Goal: Information Seeking & Learning: Learn about a topic

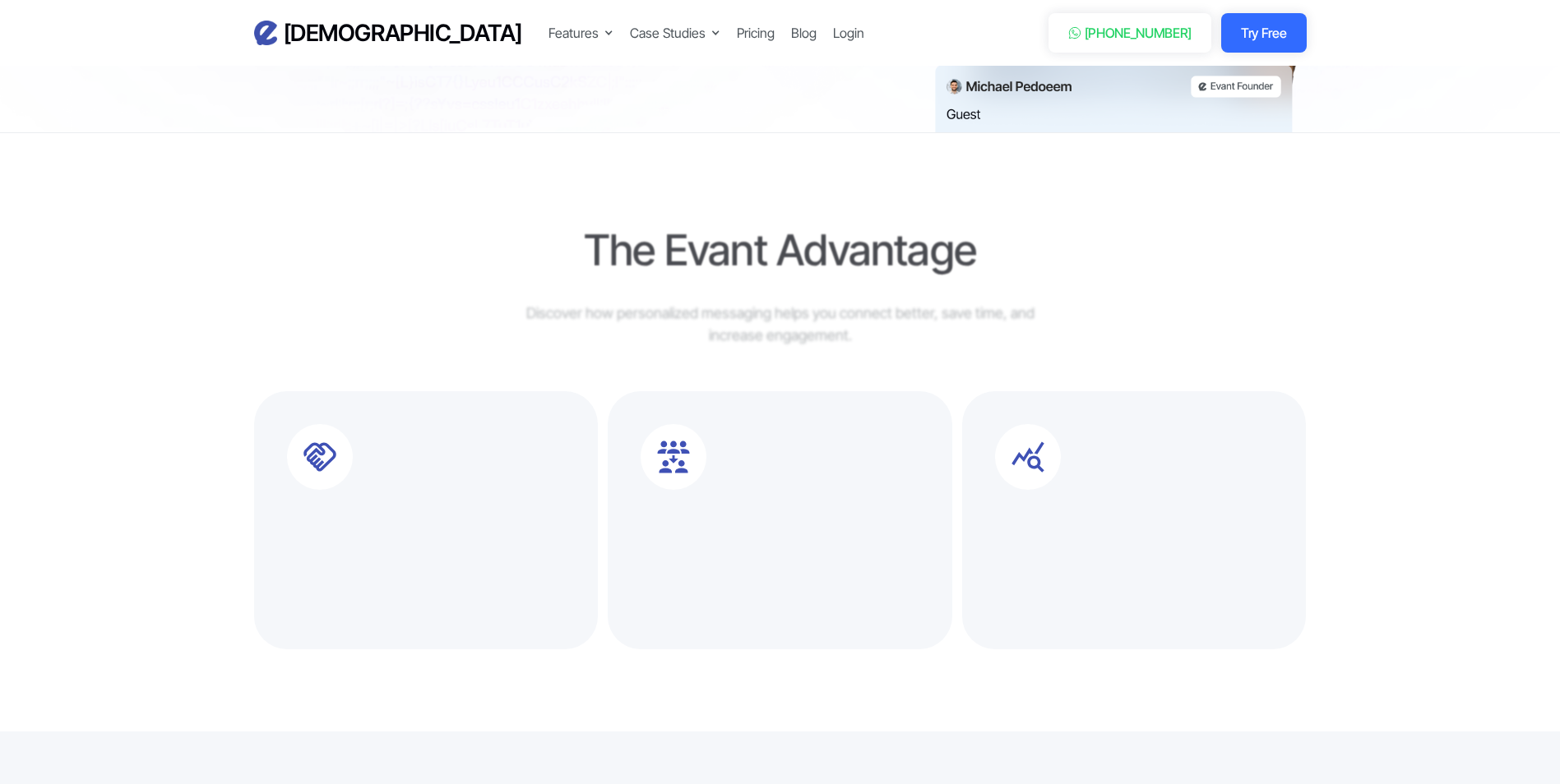
scroll to position [657, 0]
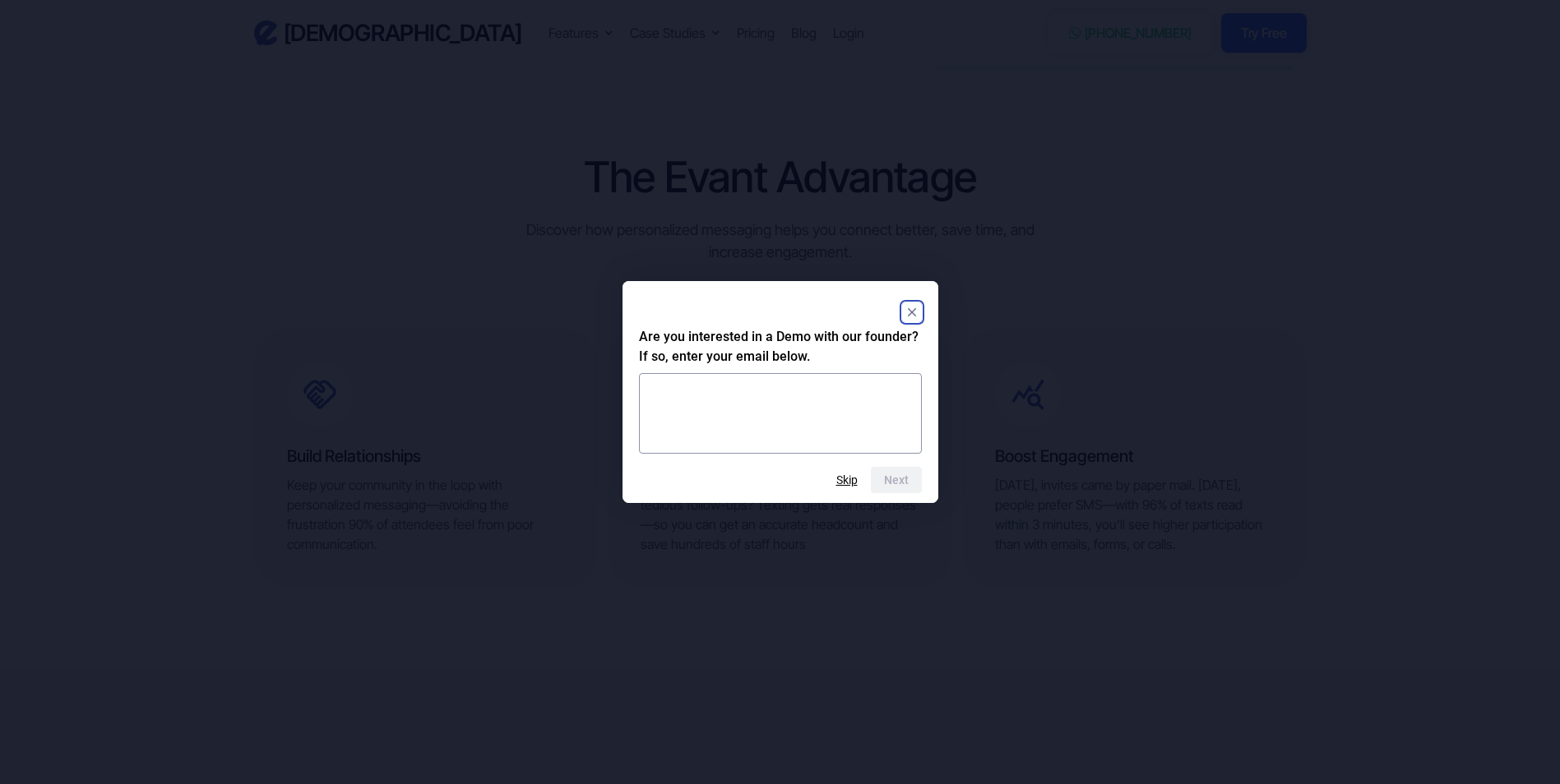
click at [919, 308] on rect "Close" at bounding box center [912, 312] width 20 height 20
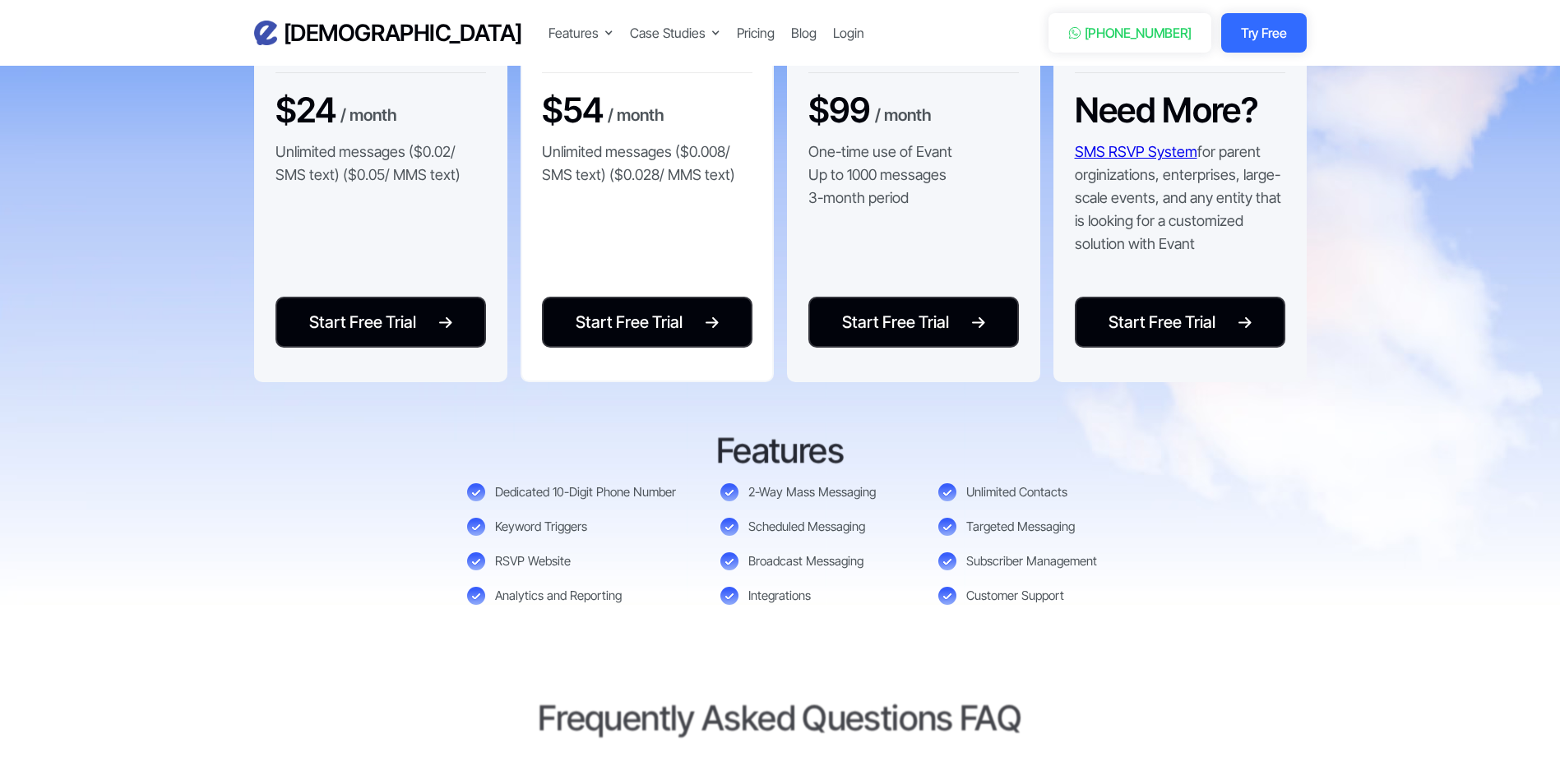
scroll to position [3864, 0]
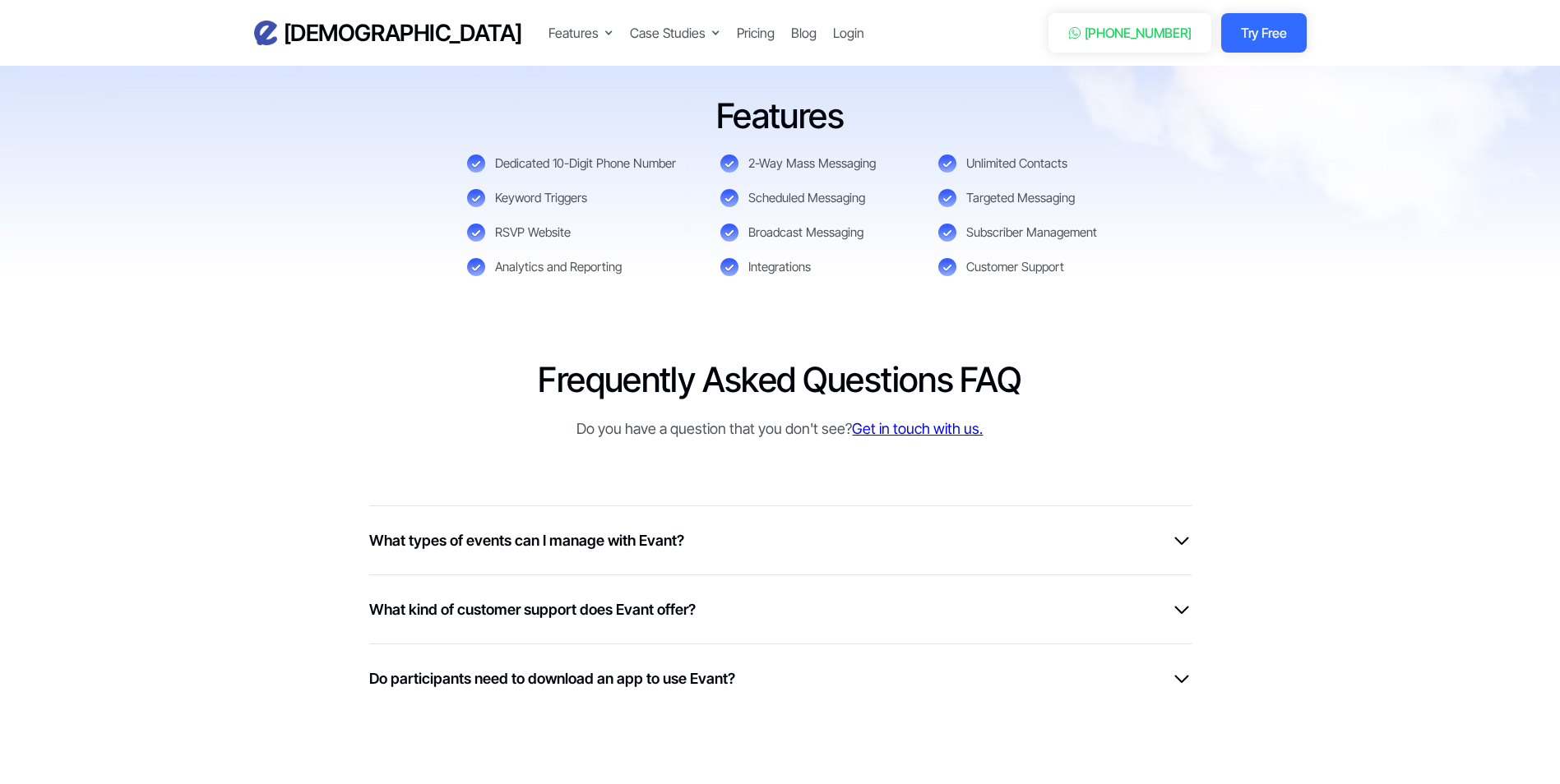
click at [646, 557] on div "What types of events can I manage with Evant? With Evant, you can manage a wide…" at bounding box center [780, 540] width 822 height 69
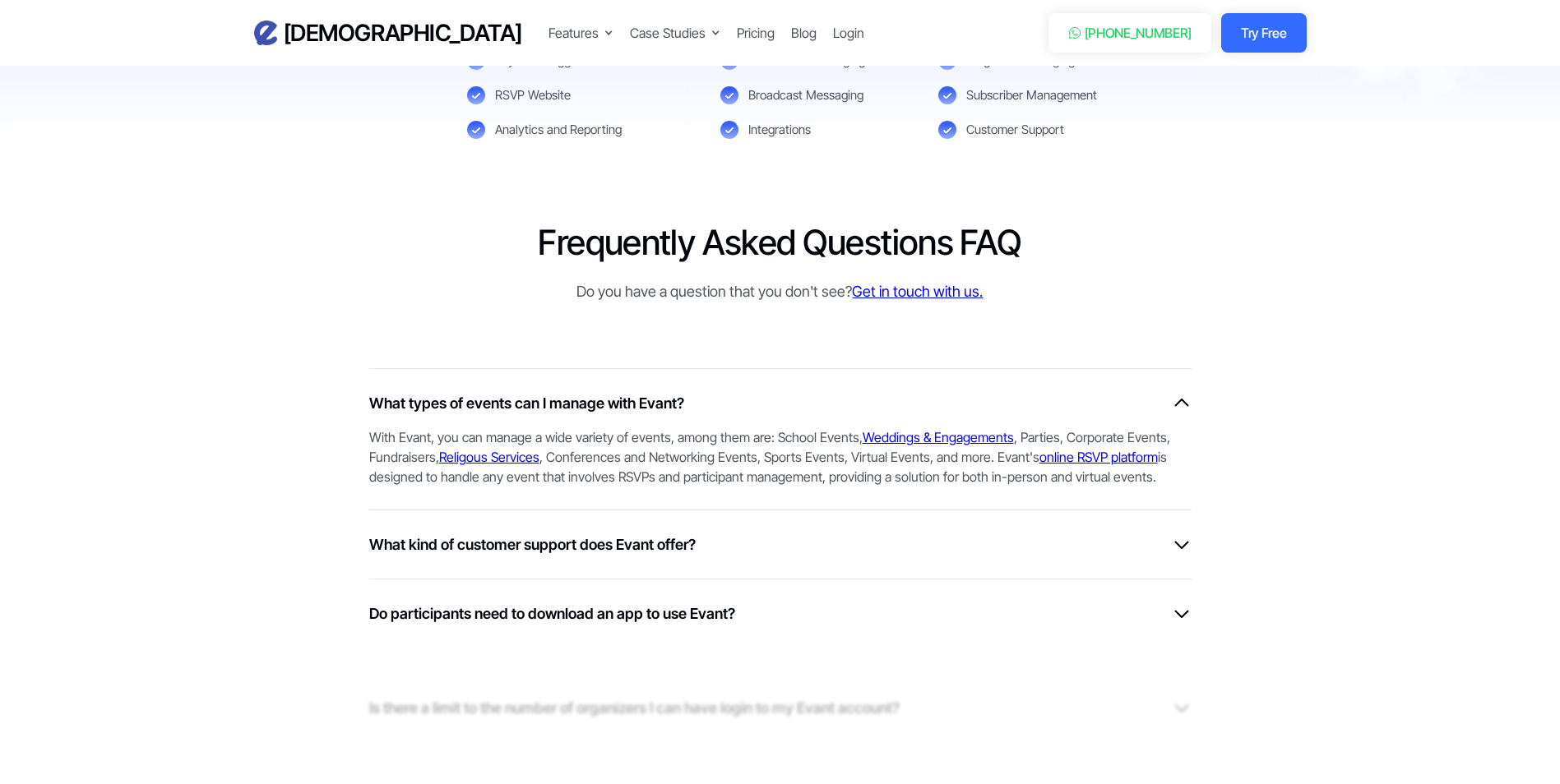
scroll to position [4028, 0]
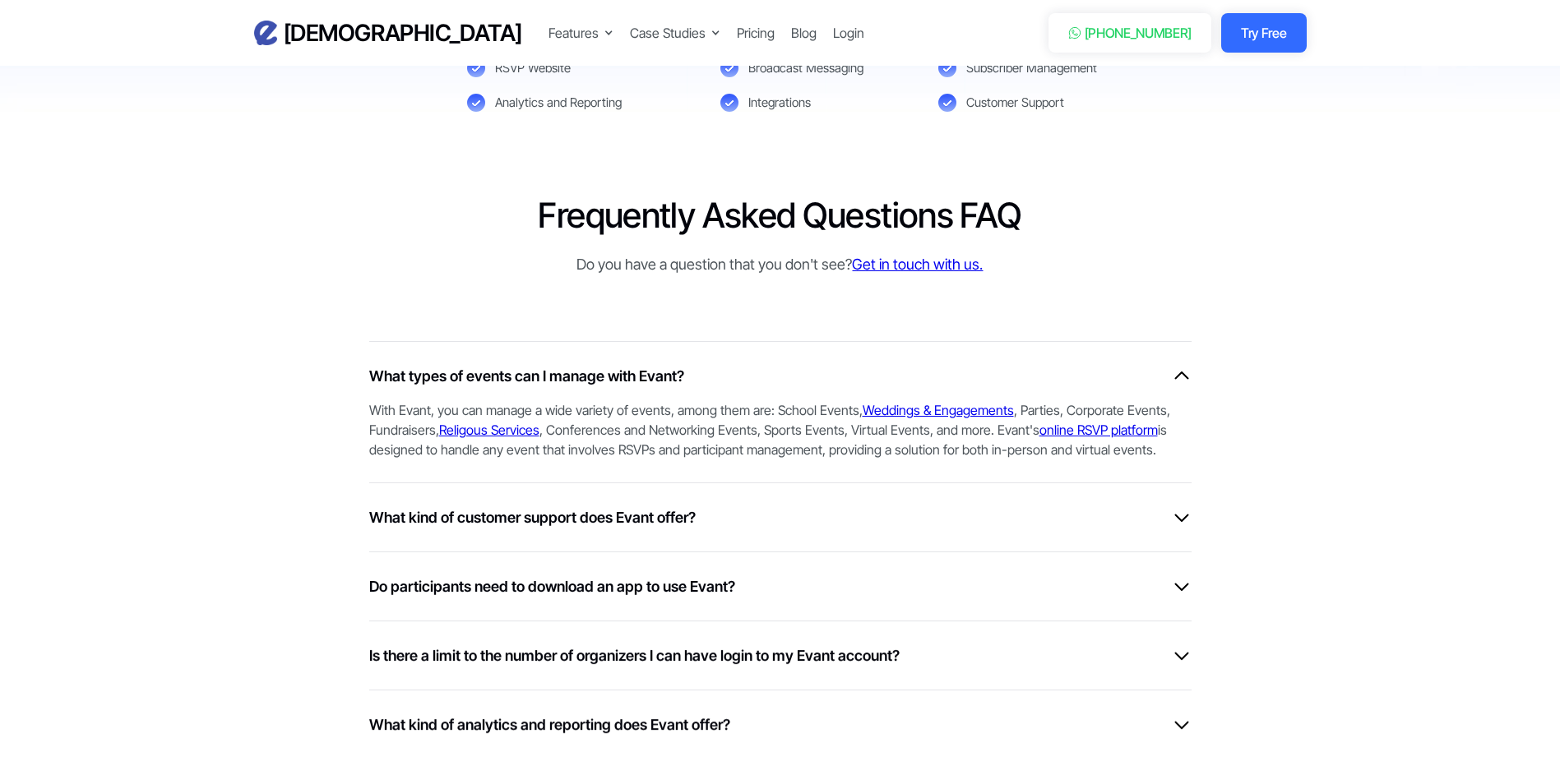
click at [680, 522] on h6 "What kind of customer support does Evant offer?" at bounding box center [532, 517] width 327 height 22
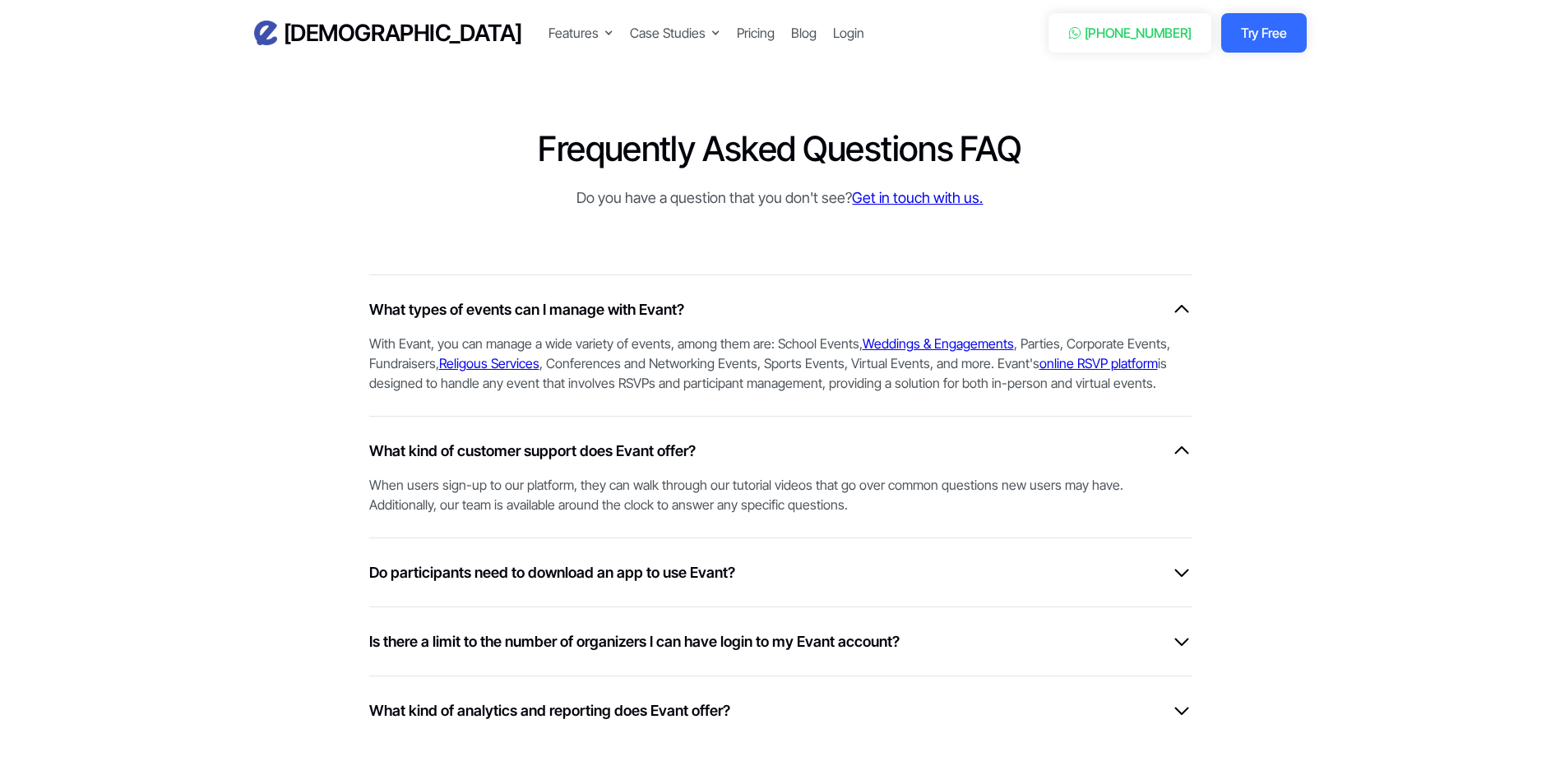
scroll to position [4192, 0]
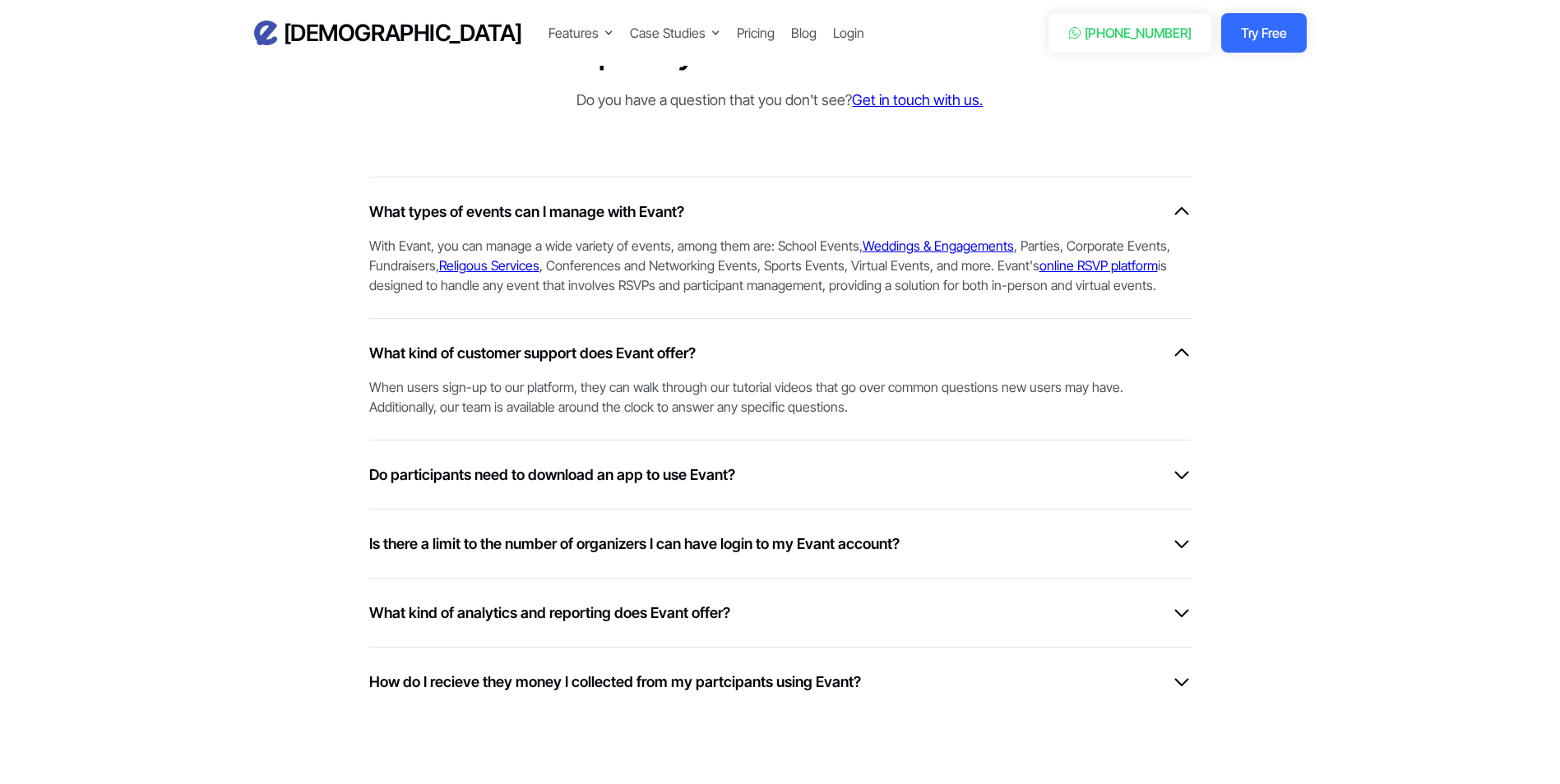
click at [582, 487] on div "Do participants need to download an app to use Evant? Nobody involved needs to …" at bounding box center [780, 474] width 822 height 69
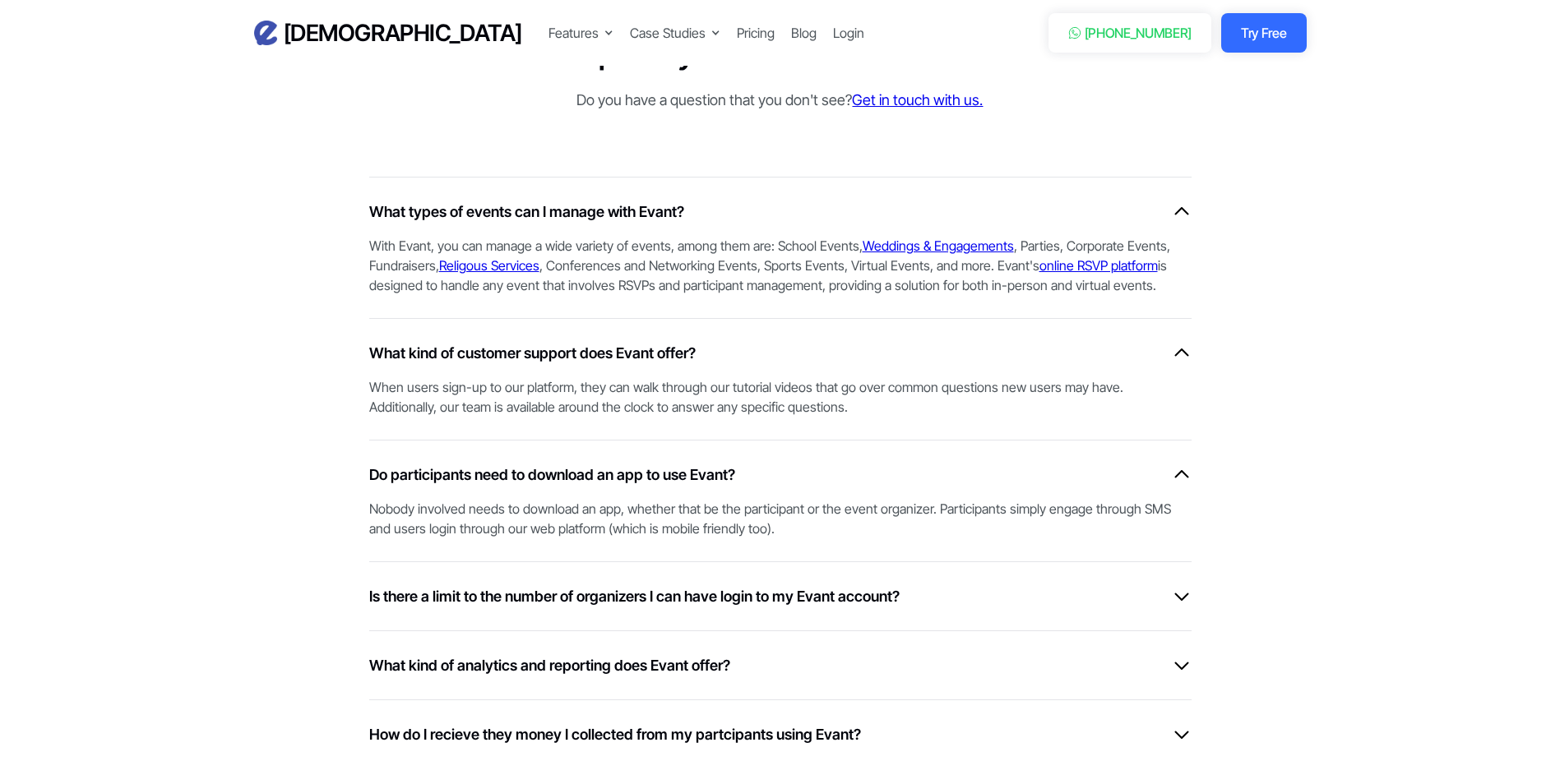
drag, startPoint x: 625, startPoint y: 598, endPoint x: 637, endPoint y: 567, distance: 33.2
click at [625, 598] on h6 "Is there a limit to the number of organizers I can have login to my Evant accou…" at bounding box center [634, 597] width 530 height 22
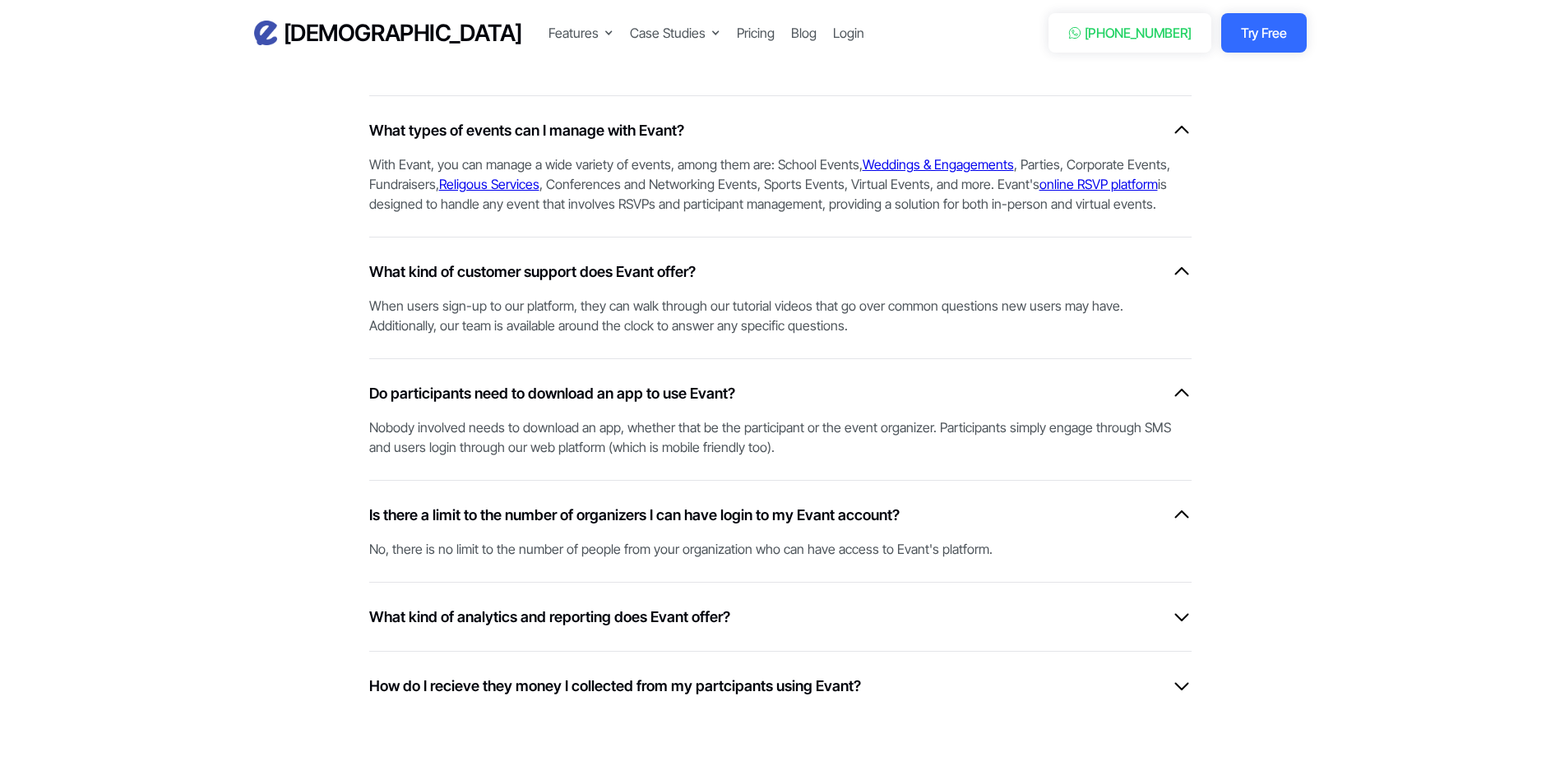
scroll to position [4275, 0]
click at [497, 610] on h6 "What kind of analytics and reporting does Evant offer?" at bounding box center [549, 616] width 361 height 22
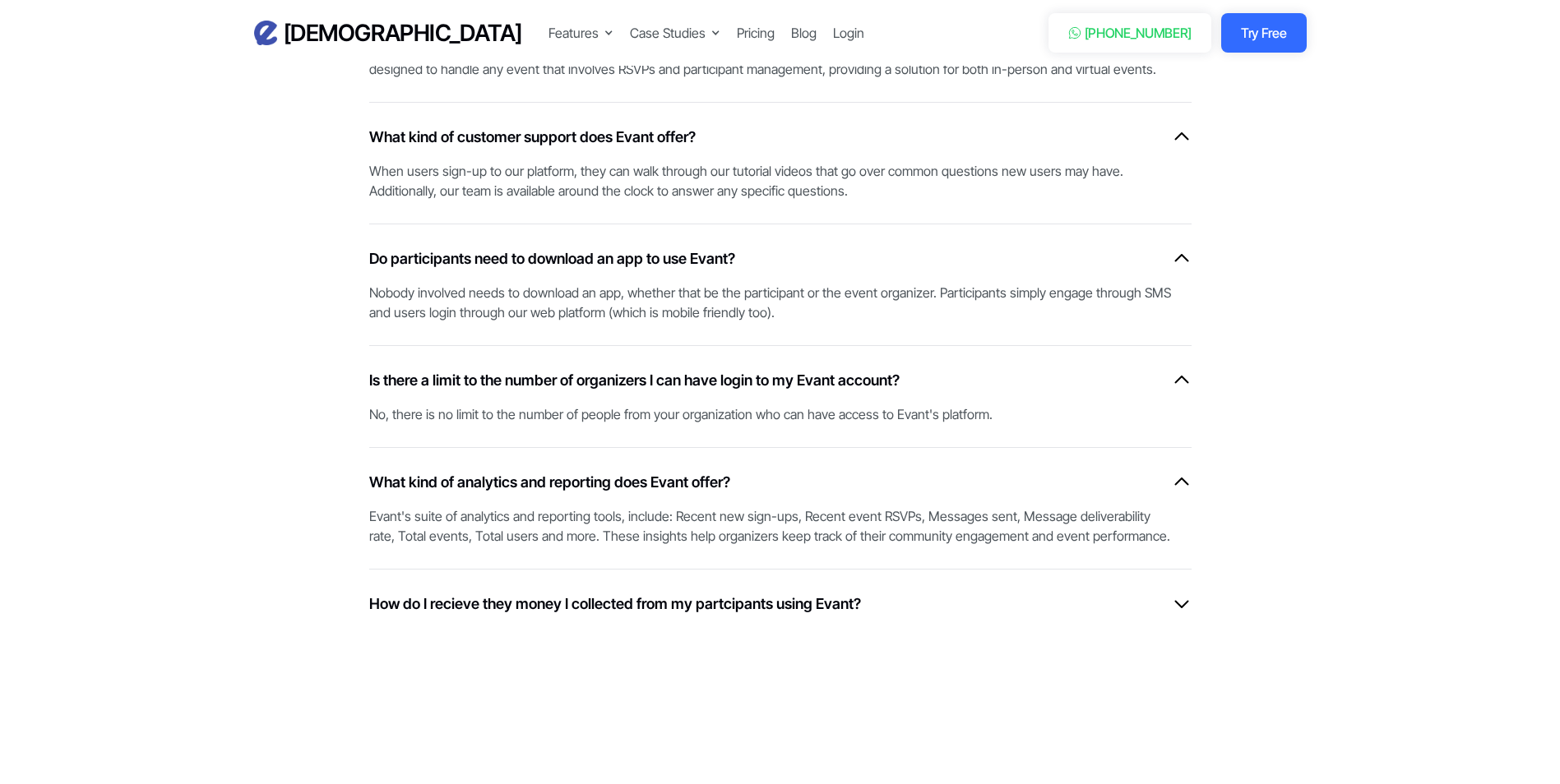
scroll to position [4439, 0]
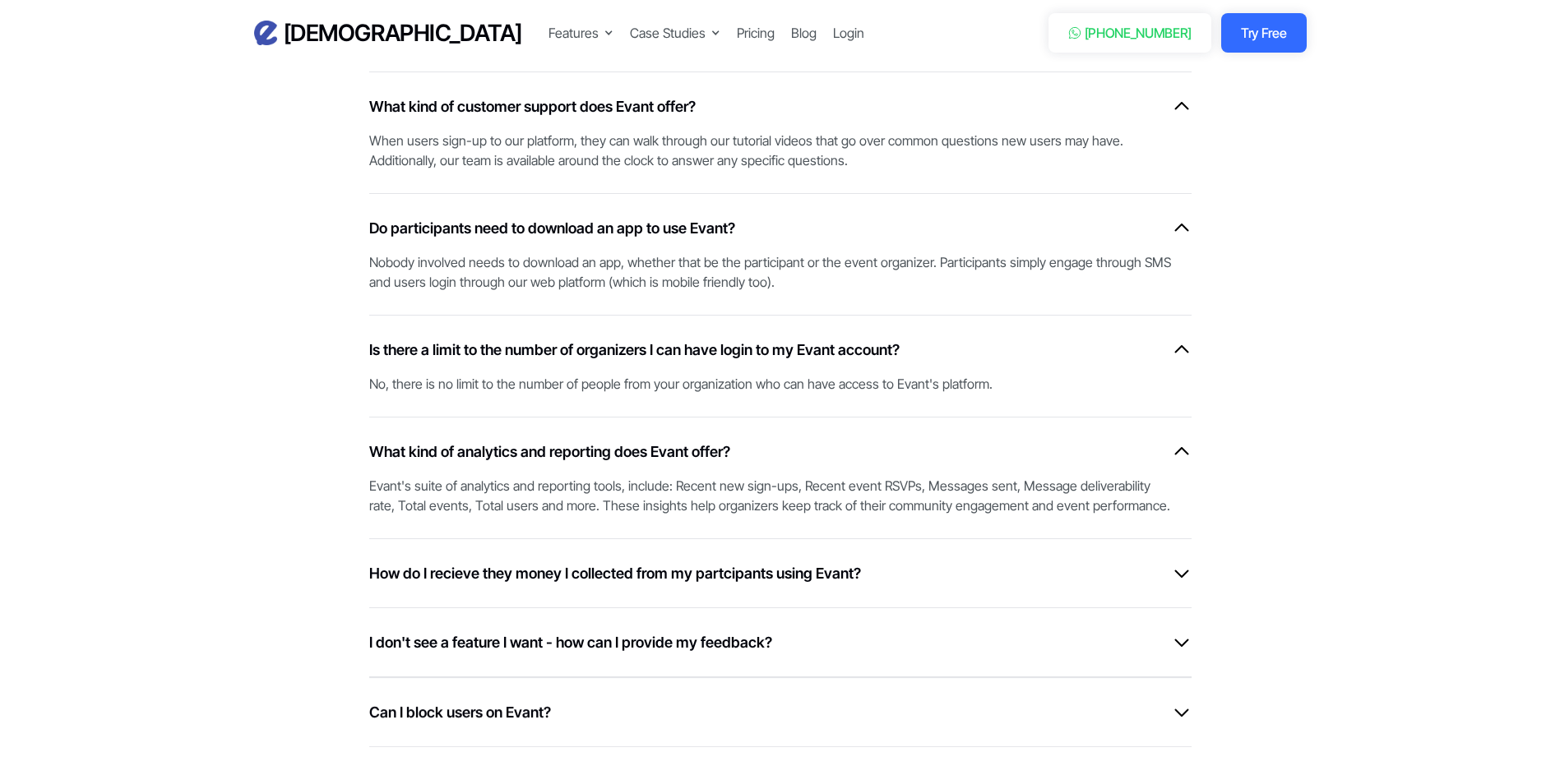
click at [901, 585] on div "How do I recieve they money I collected from my partcipants using Evant?" at bounding box center [780, 573] width 822 height 22
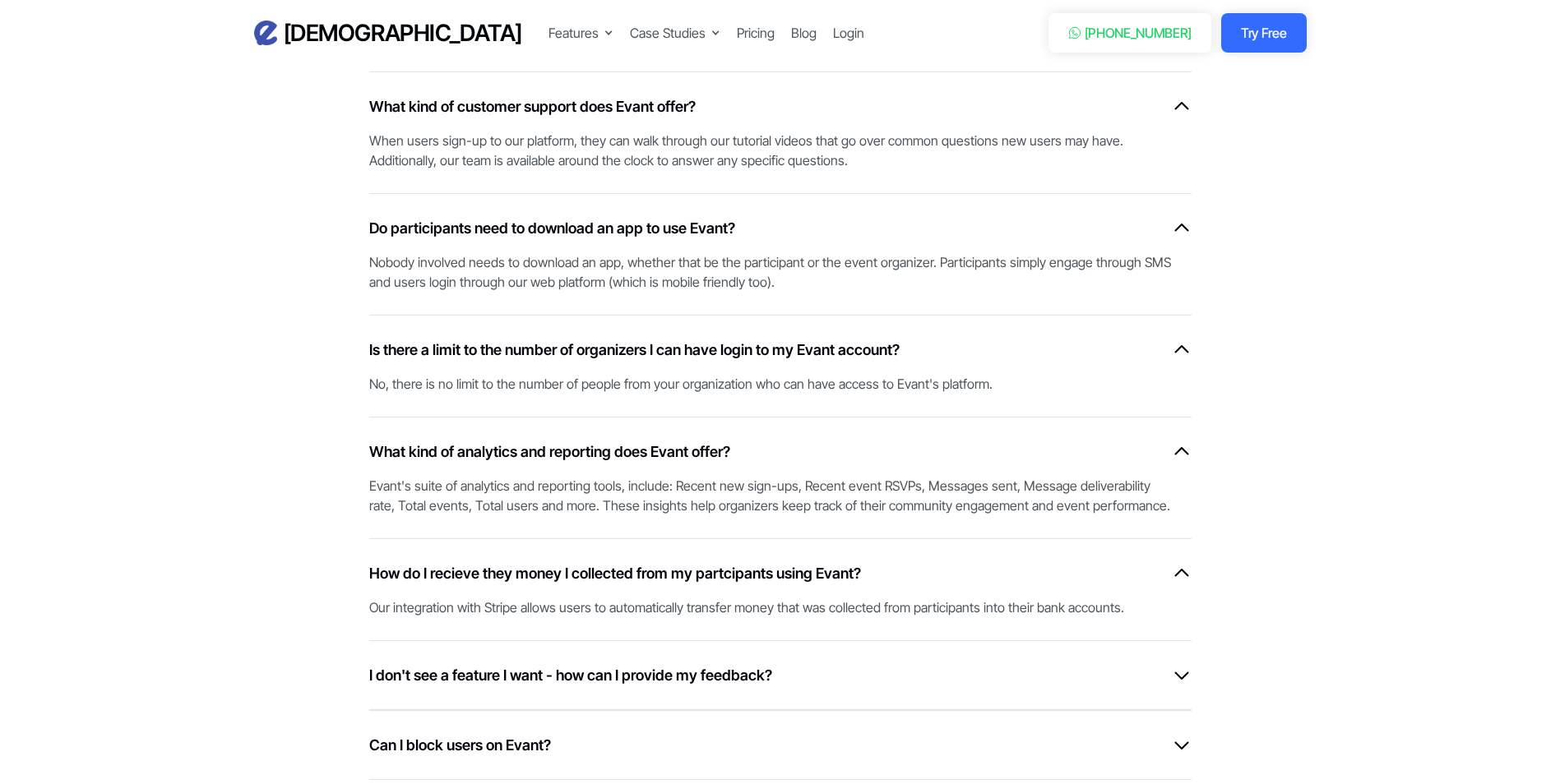
click at [852, 670] on div "I don't see a feature I want - how can I provide my feedback?" at bounding box center [780, 675] width 822 height 22
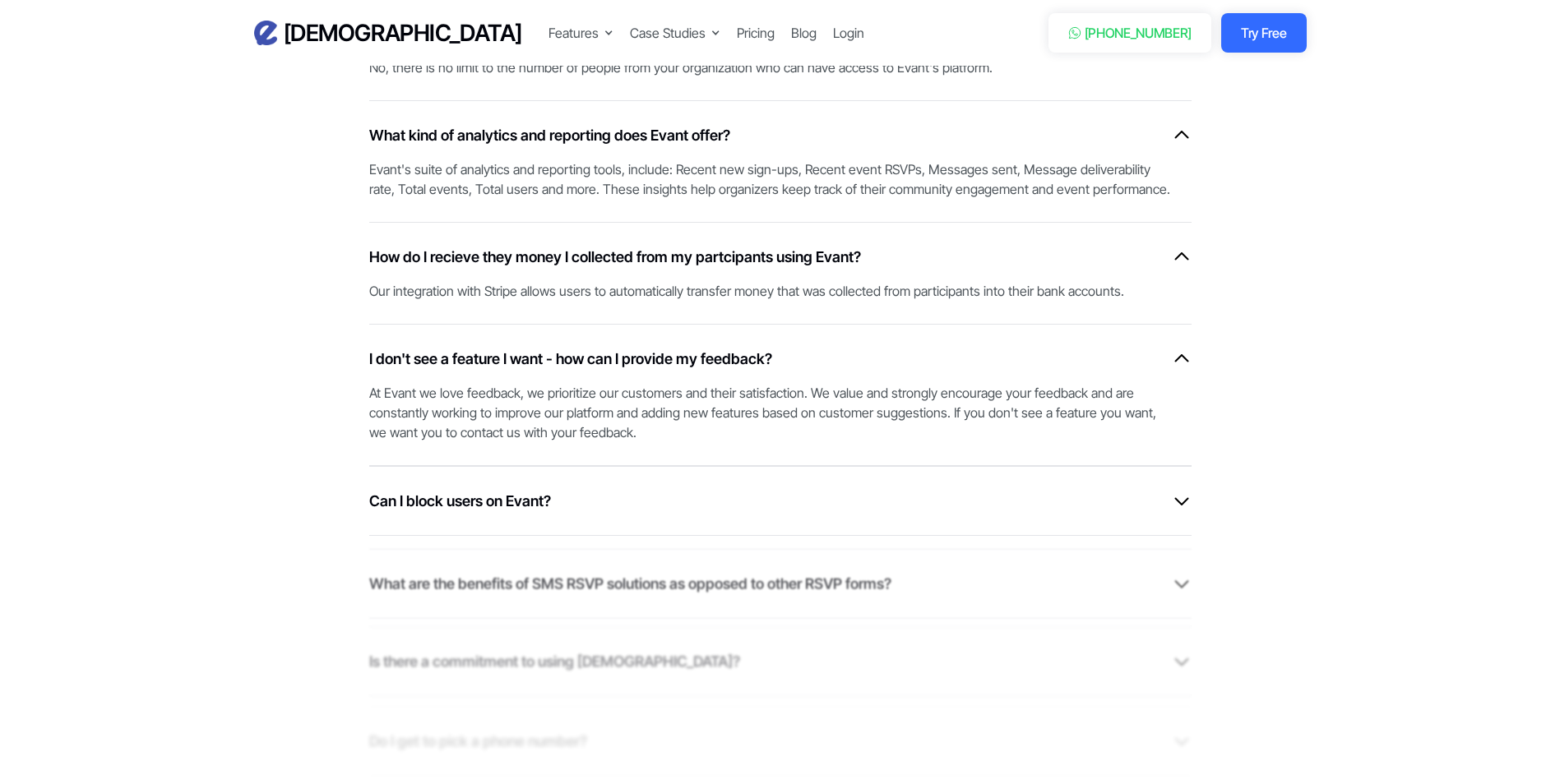
scroll to position [4768, 0]
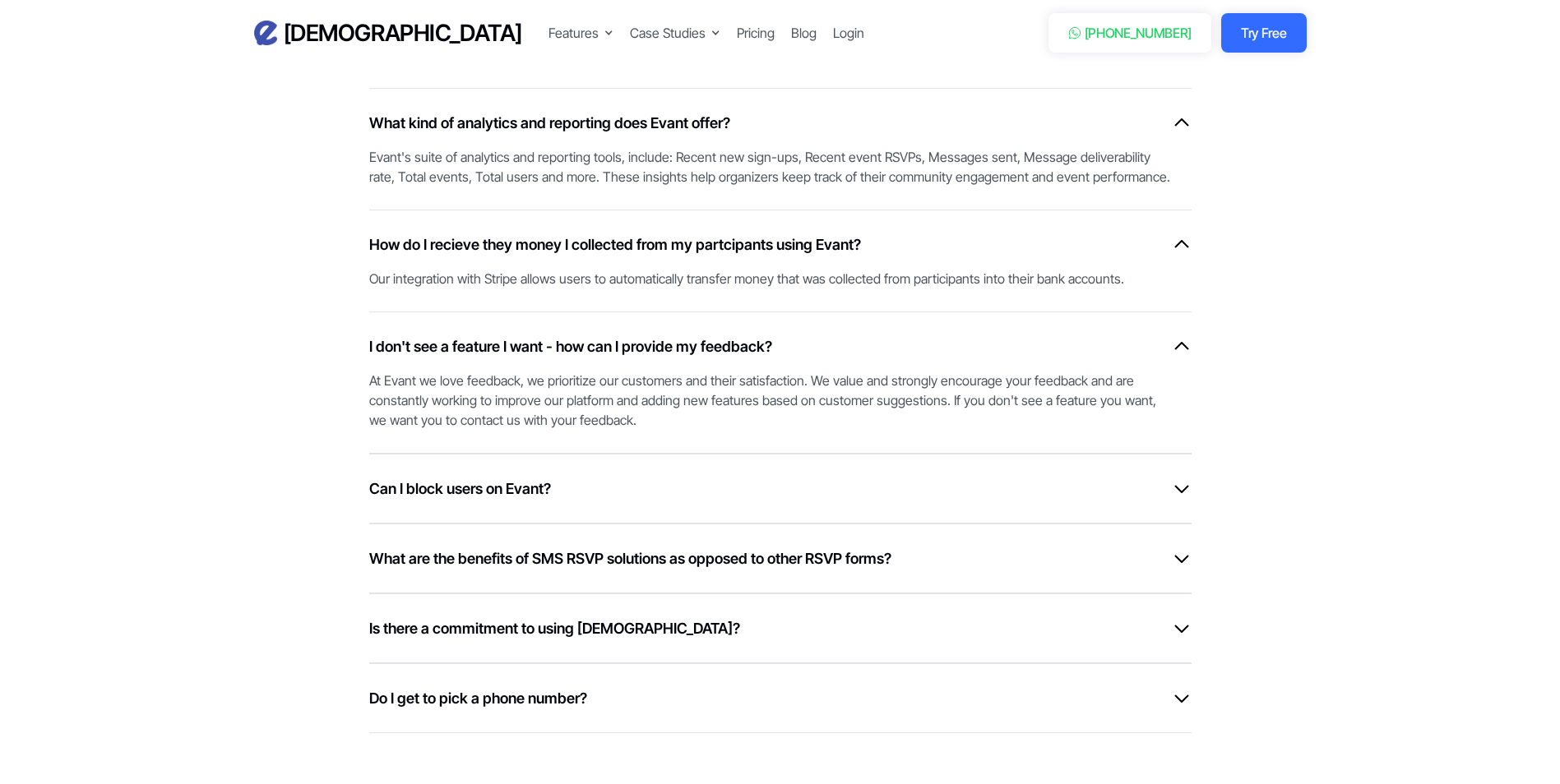
click at [826, 496] on div "Can I block users on Evant?" at bounding box center [780, 488] width 822 height 22
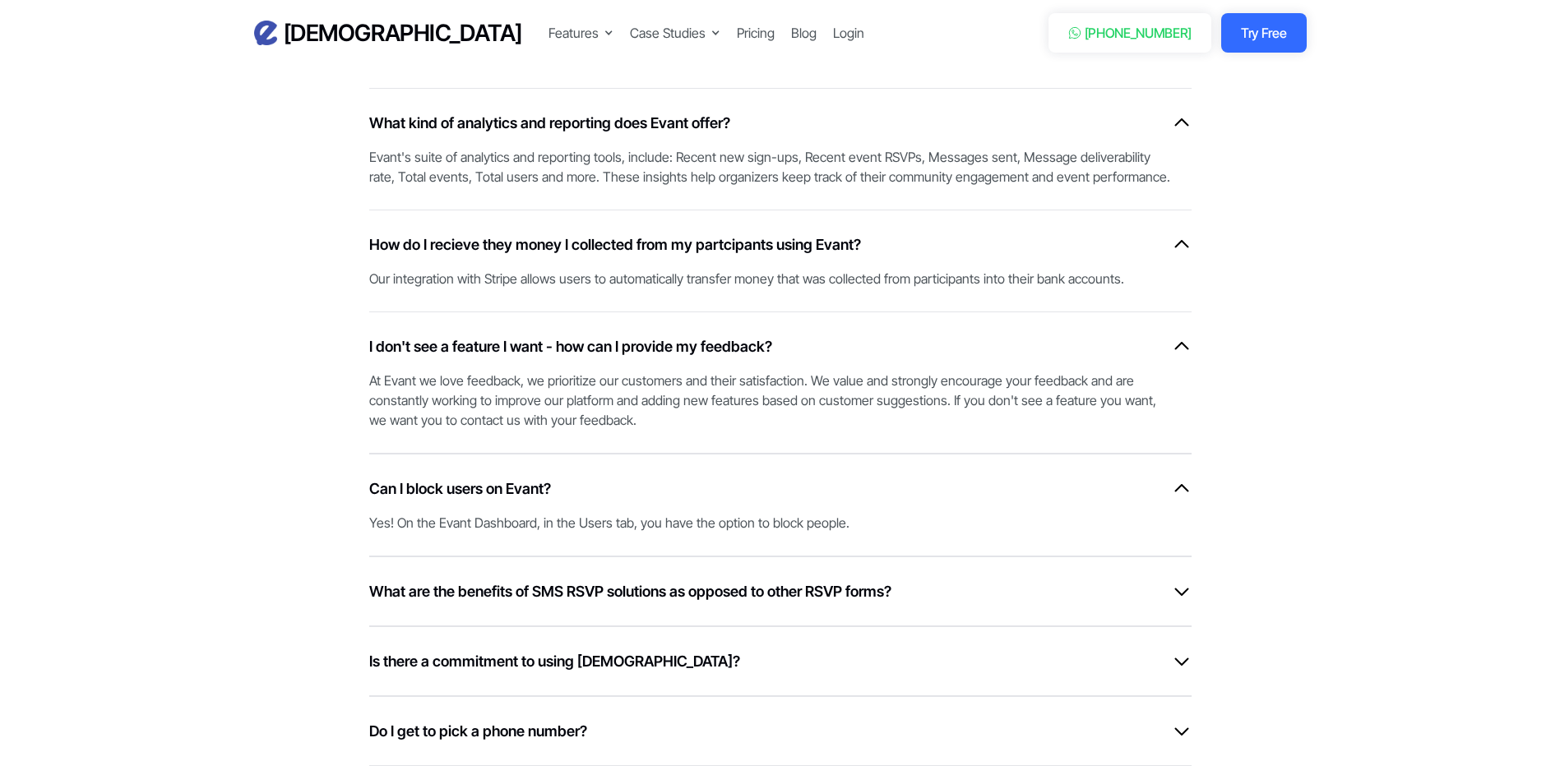
click at [857, 582] on h6 "What are the benefits of SMS RSVP solutions as opposed to other RSVP forms?" at bounding box center [630, 592] width 522 height 22
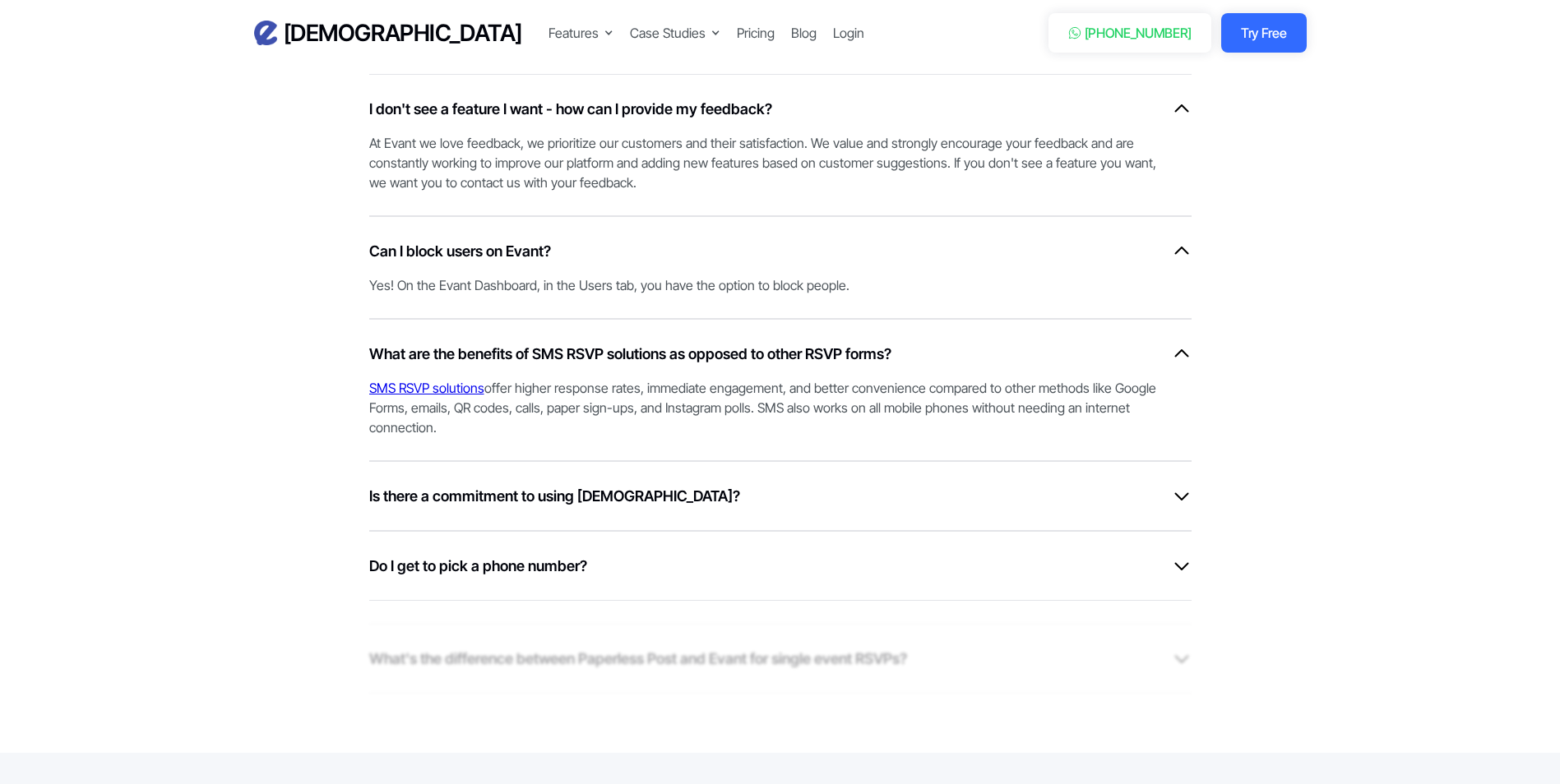
scroll to position [5015, 0]
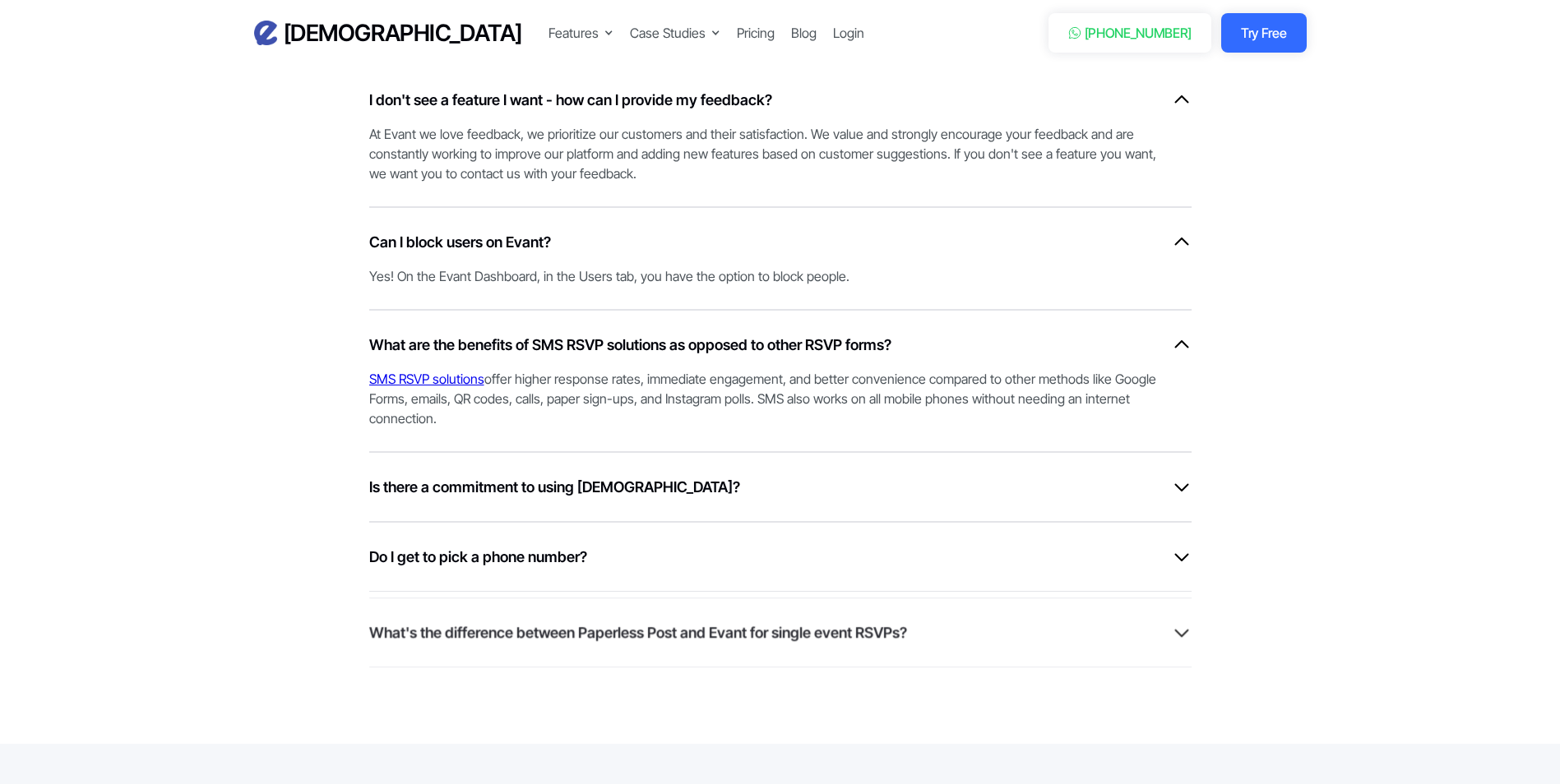
click at [643, 477] on div "Is there a commitment to using [DEMOGRAPHIC_DATA]?" at bounding box center [780, 487] width 822 height 22
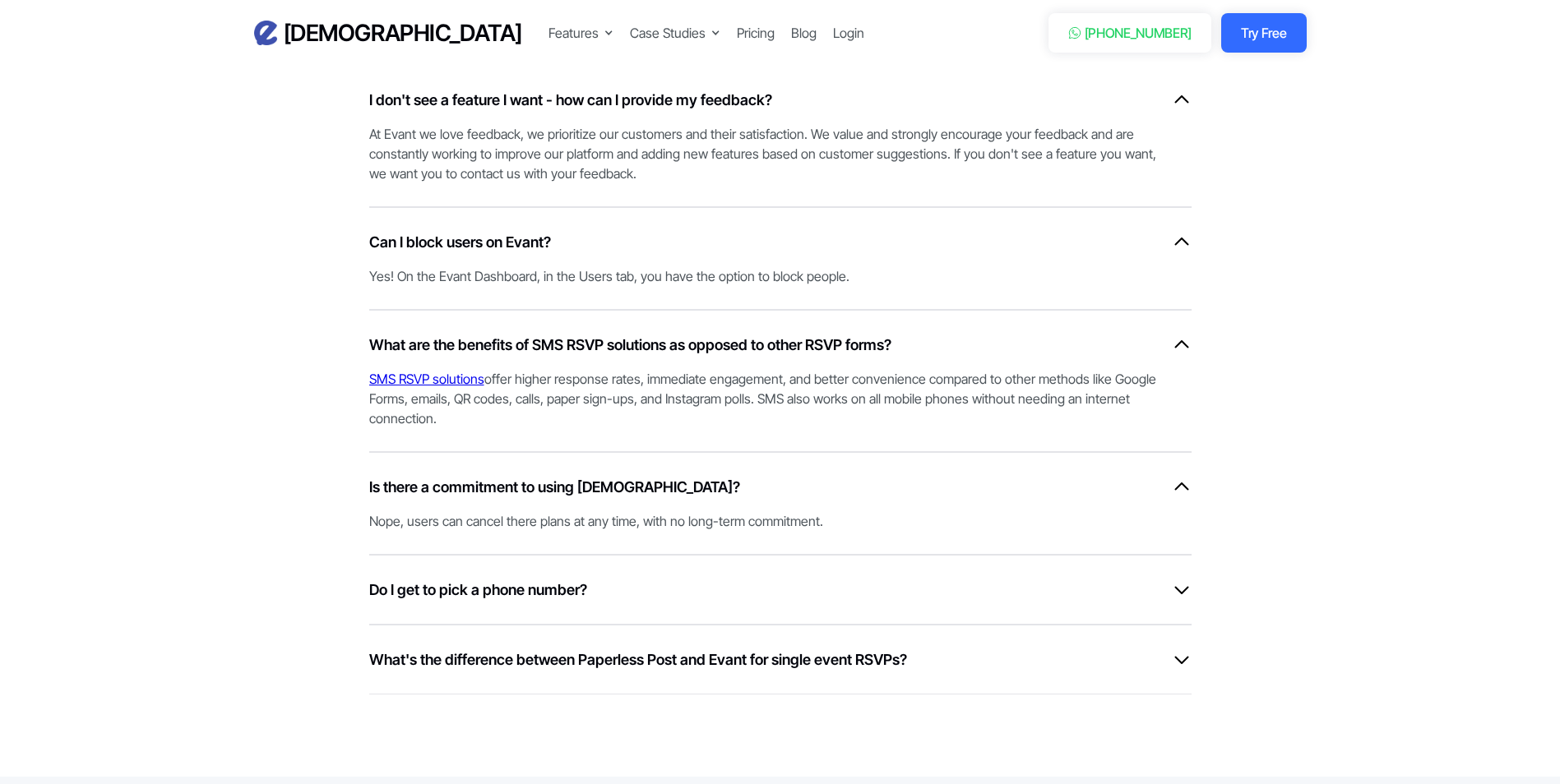
click at [668, 577] on div "Do I get to pick a phone number? Yes, users can search by area code and pick wh…" at bounding box center [780, 590] width 822 height 70
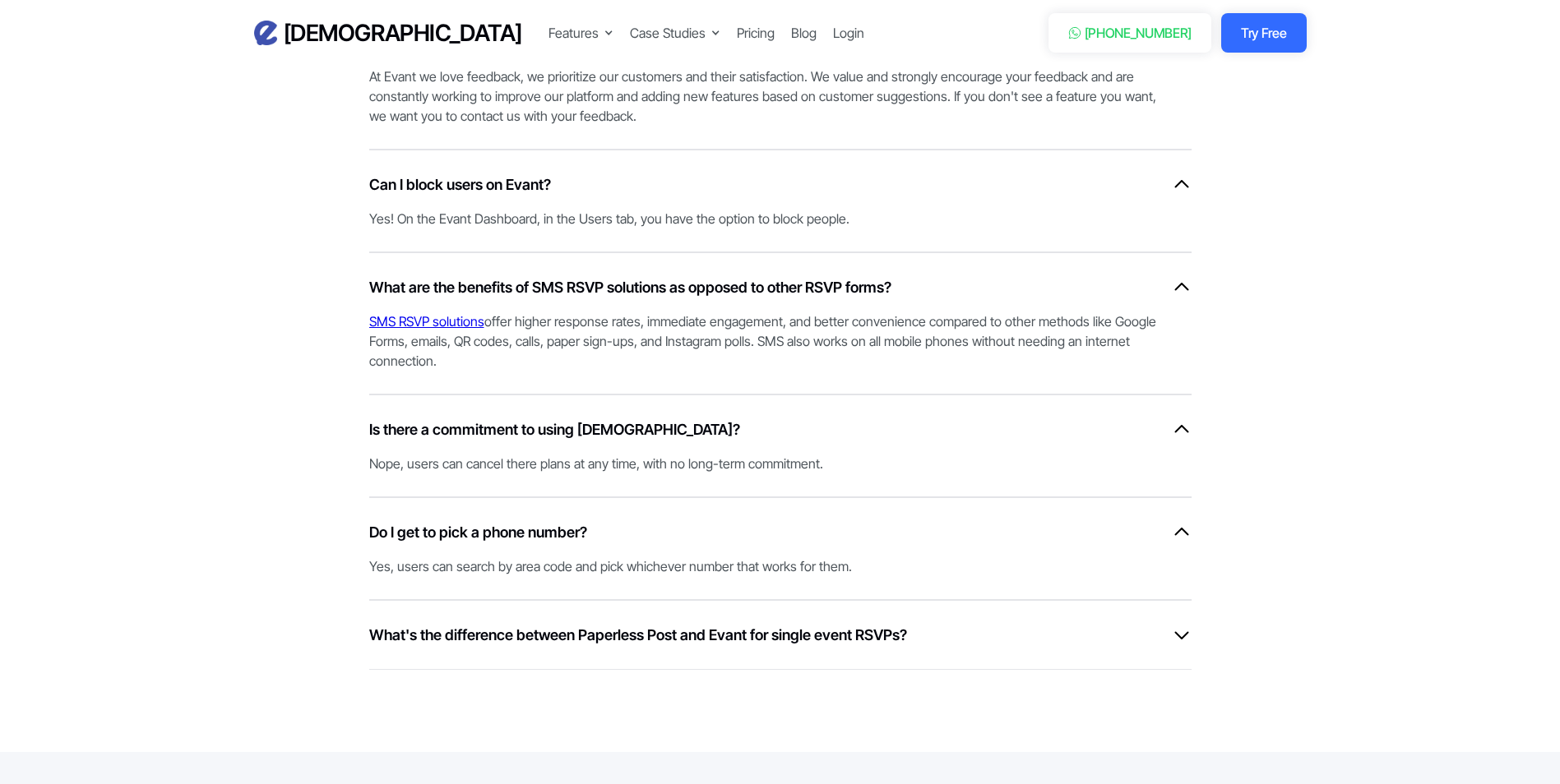
scroll to position [5097, 0]
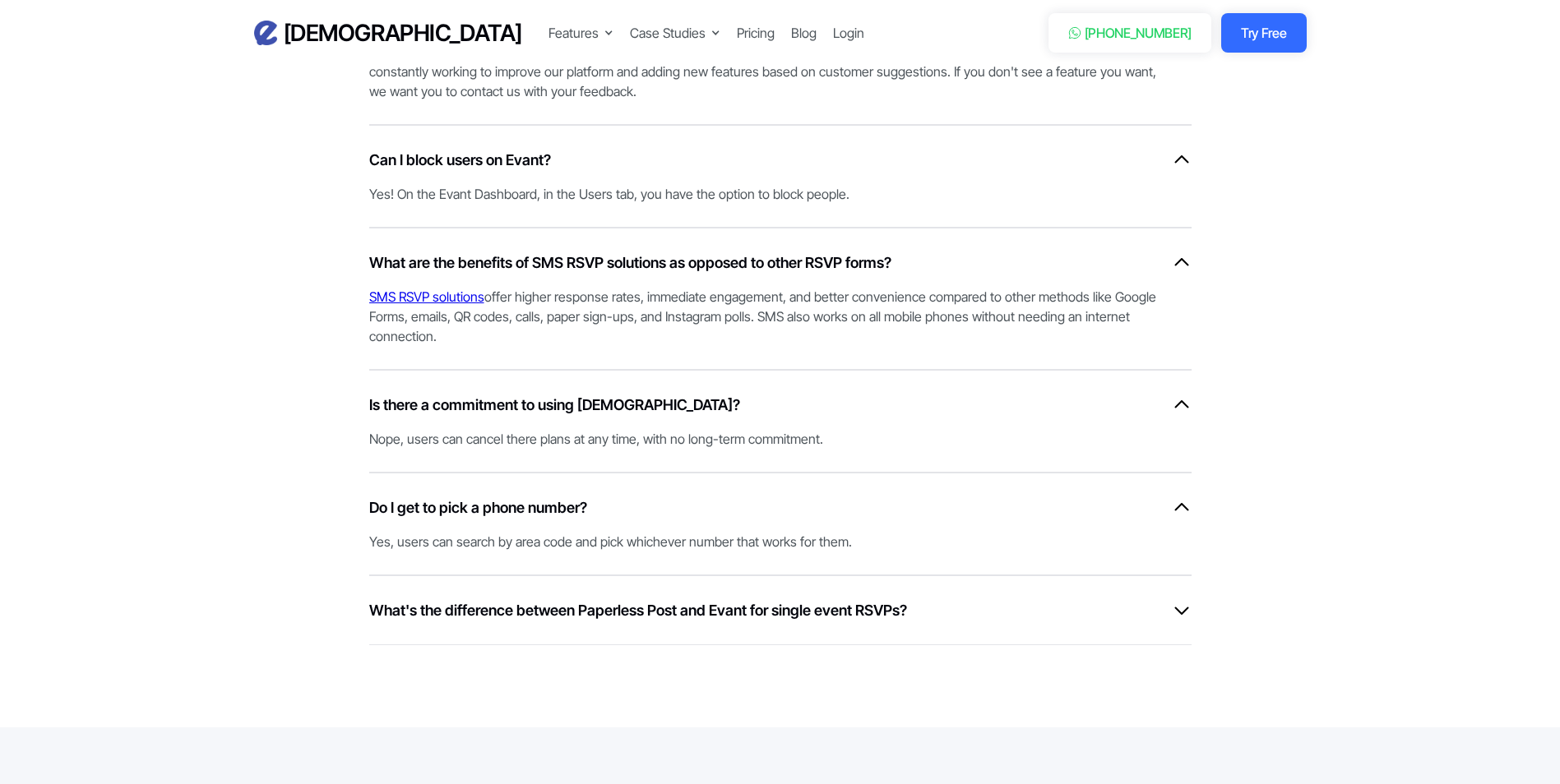
click at [688, 591] on div "What's the difference between Paperless Post and Evant for single event RSVPs? …" at bounding box center [780, 611] width 822 height 70
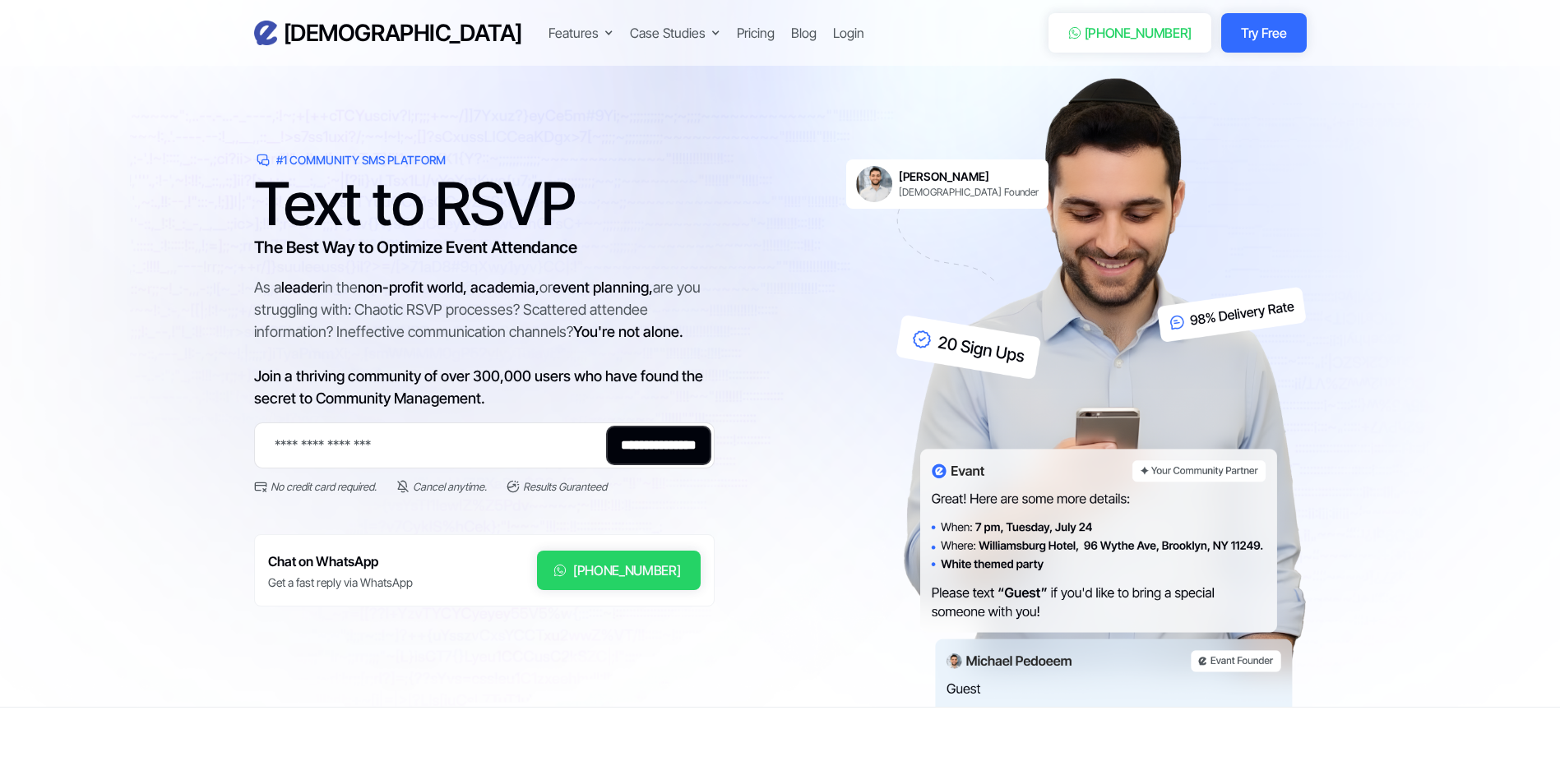
scroll to position [0, 0]
